Goal: Navigation & Orientation: Go to known website

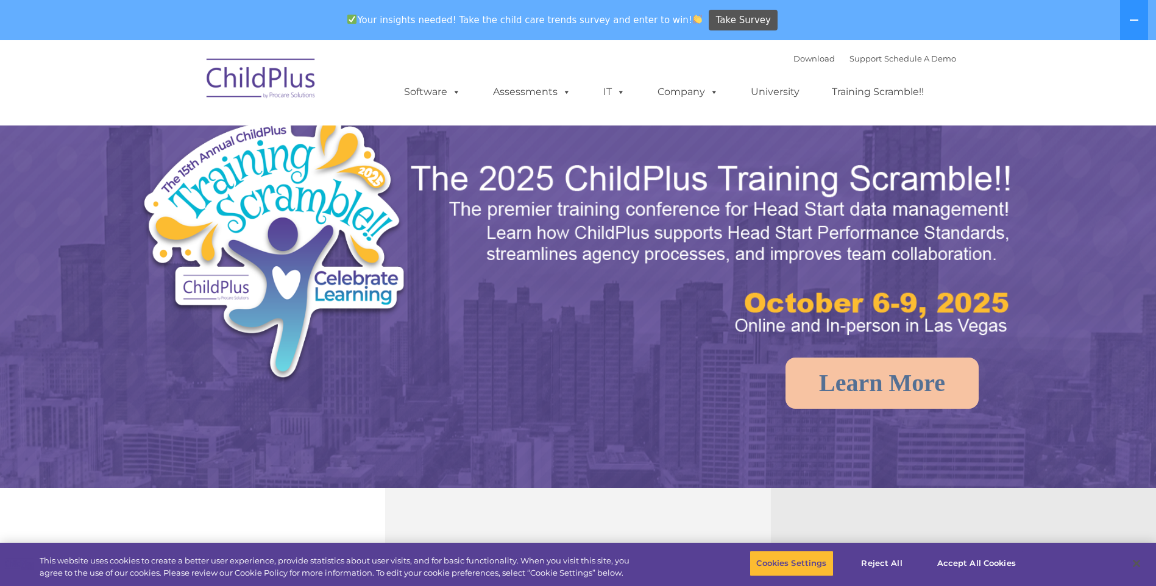
select select "MEDIUM"
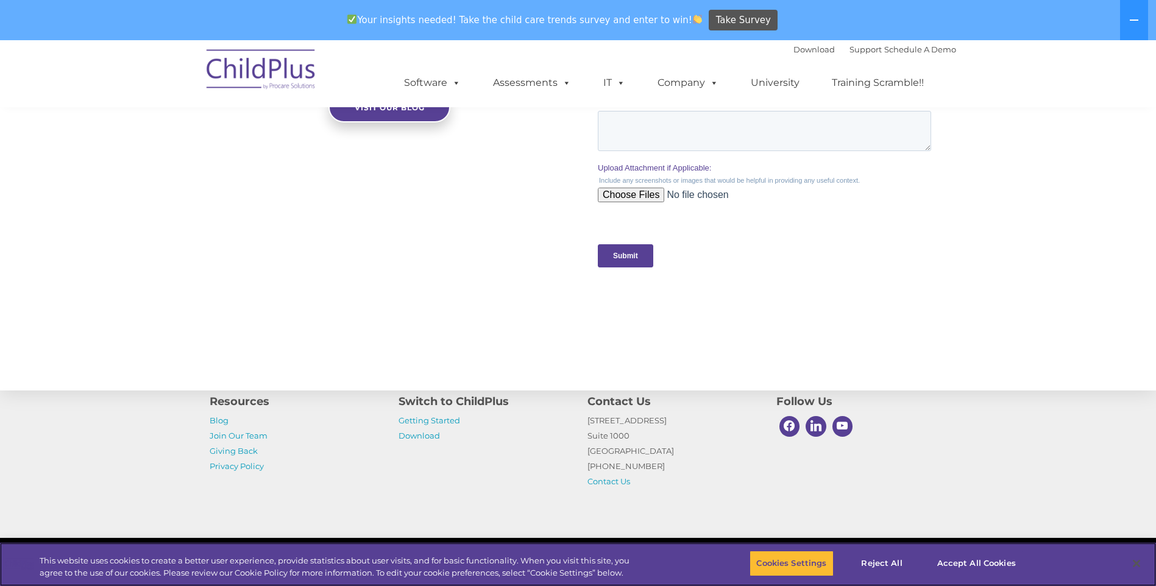
scroll to position [1193, 0]
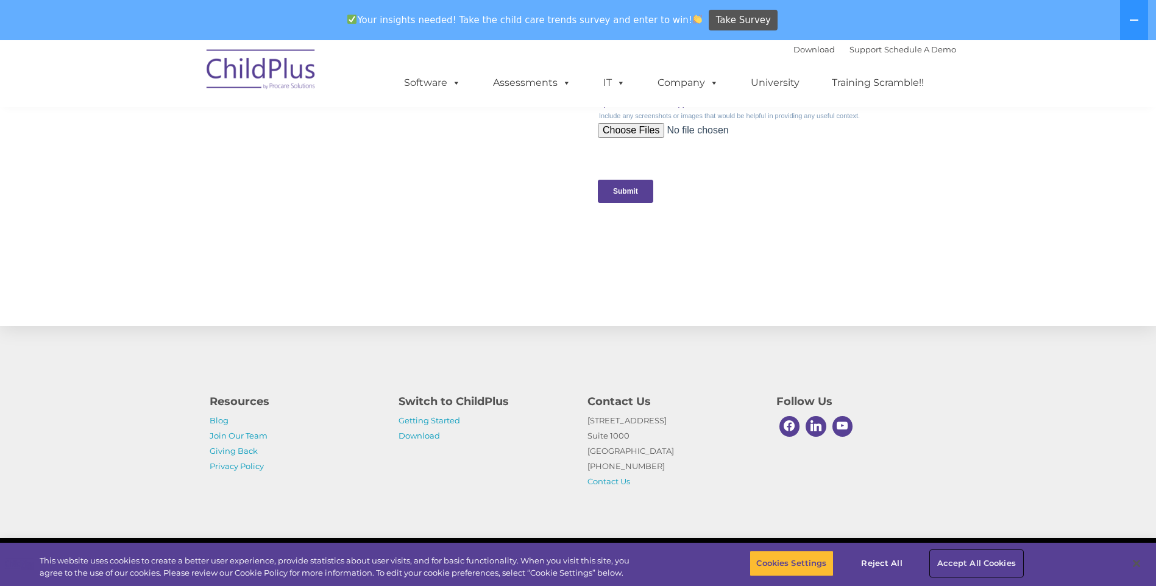
click at [965, 567] on button "Accept All Cookies" at bounding box center [976, 564] width 92 height 26
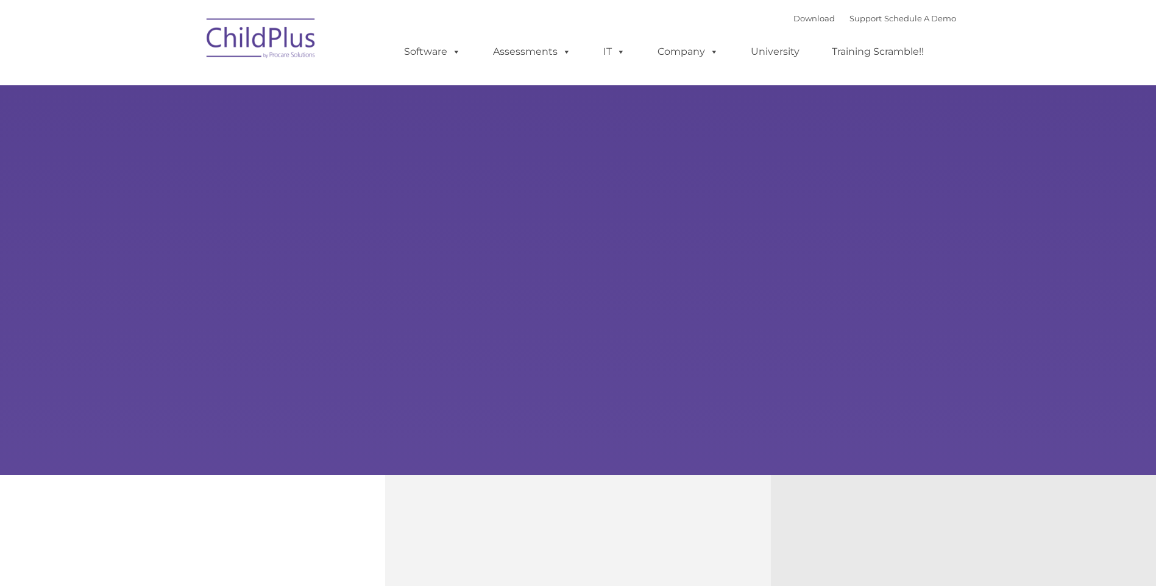
type input ""
select select "MEDIUM"
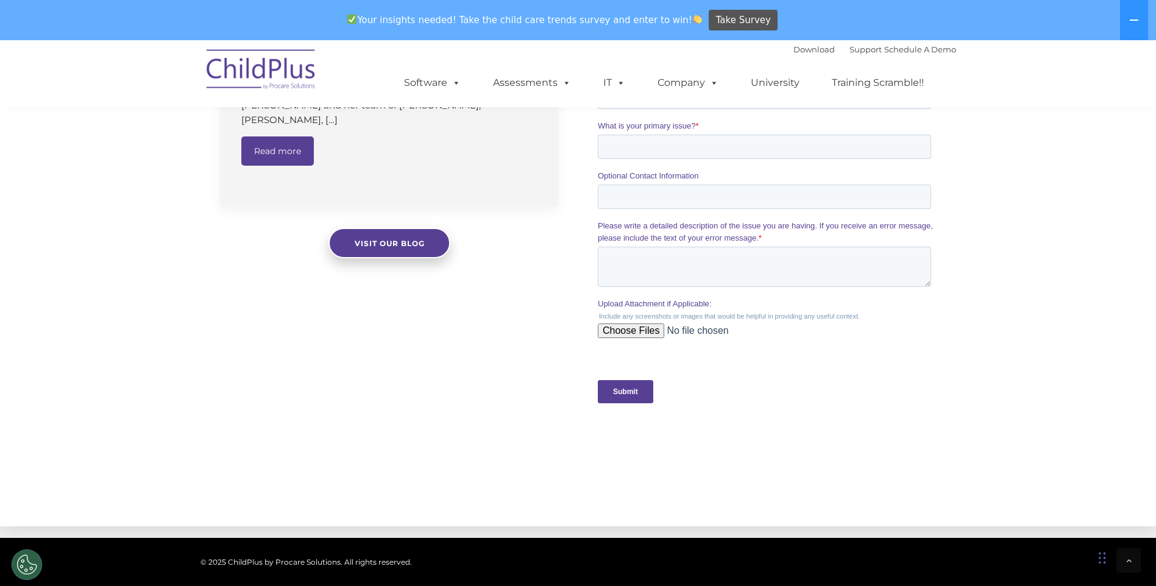
scroll to position [998, 0]
